Goal: Information Seeking & Learning: Learn about a topic

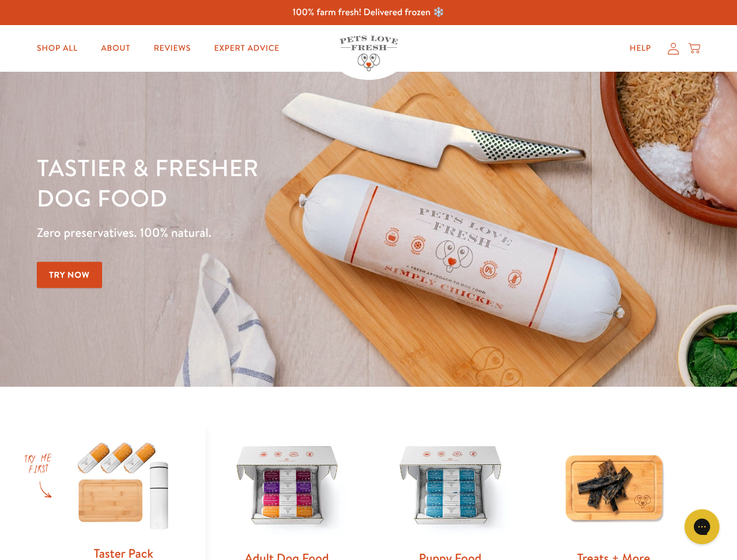
click at [368, 280] on div "Tastier & fresher dog food Zero preservatives. 100% natural. Try Now" at bounding box center [258, 229] width 442 height 154
click at [702, 527] on icon "Gorgias live chat" at bounding box center [701, 526] width 11 height 11
